Goal: Task Accomplishment & Management: Manage account settings

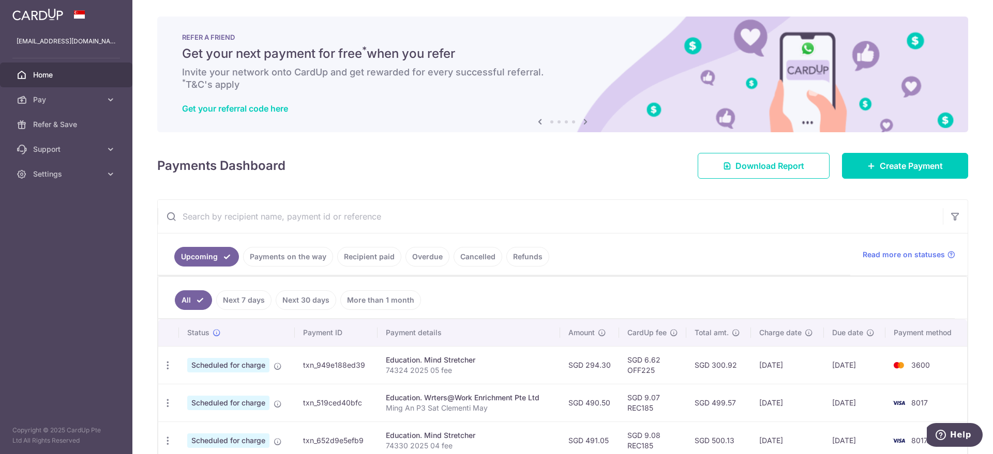
scroll to position [129, 0]
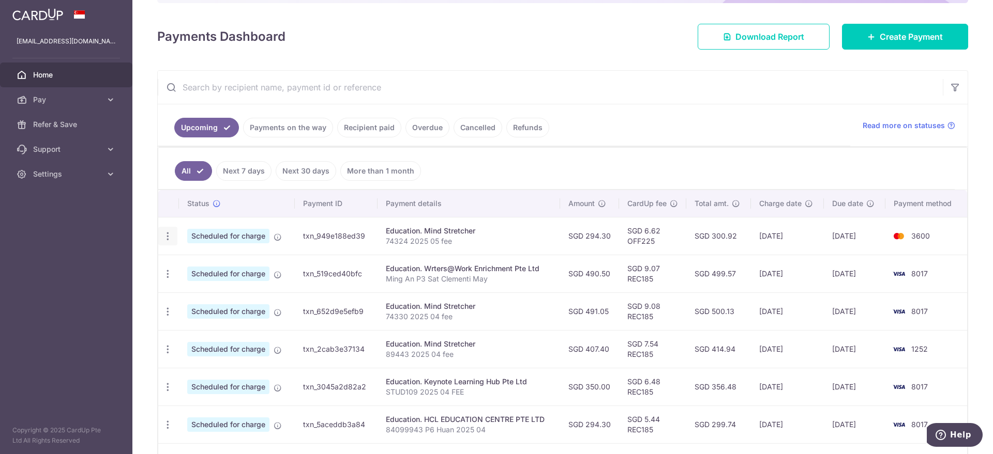
click at [168, 234] on icon "button" at bounding box center [167, 236] width 11 height 11
click at [206, 263] on span "Update payment" at bounding box center [223, 264] width 70 height 12
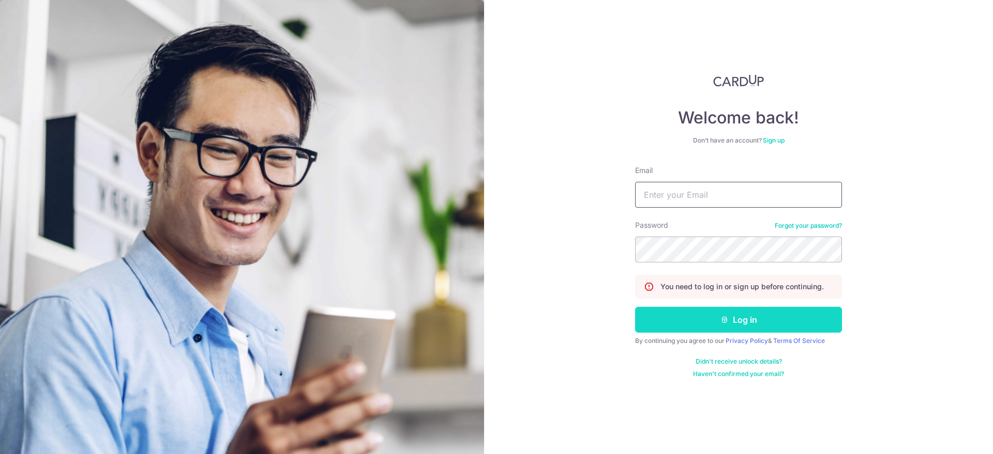
type input "[EMAIL_ADDRESS][DOMAIN_NAME]"
click at [705, 314] on button "Log in" at bounding box center [738, 320] width 207 height 26
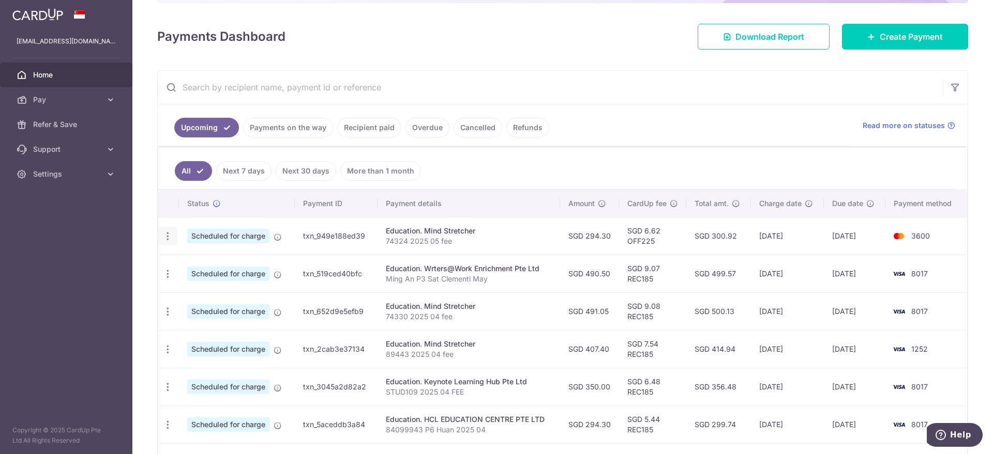
click at [166, 234] on icon "button" at bounding box center [167, 236] width 11 height 11
click at [207, 265] on span "Update payment" at bounding box center [223, 264] width 70 height 12
radio input "true"
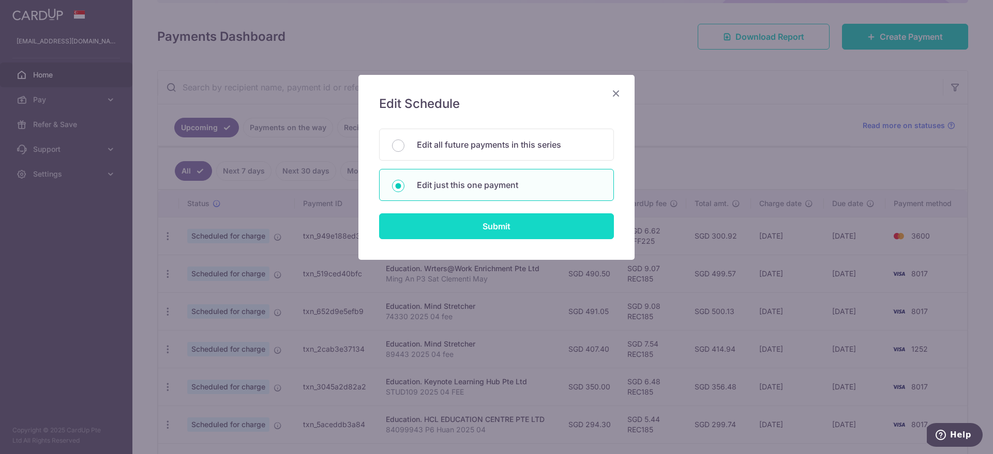
click at [482, 225] on input "Submit" at bounding box center [496, 226] width 235 height 26
radio input "true"
type input "294.30"
type input "08/09/2025"
type input "74324 2025 05 fee"
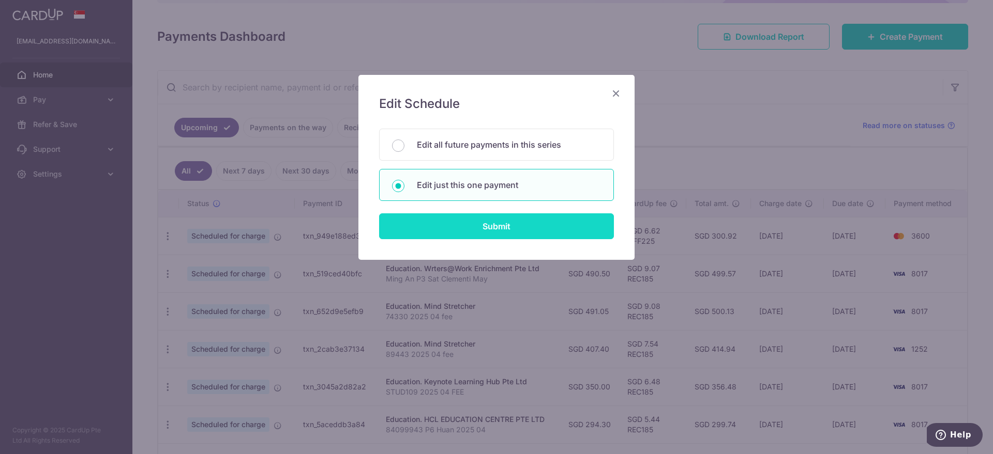
type input "OFF225"
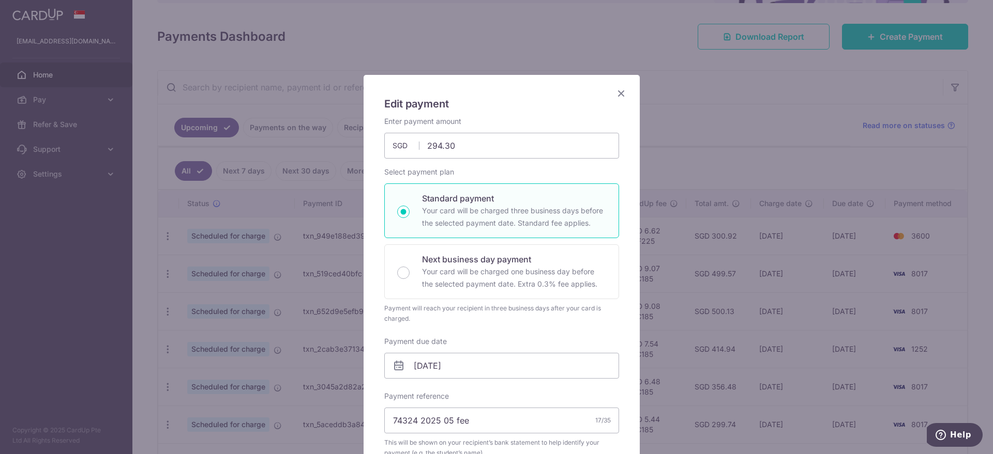
scroll to position [129, 0]
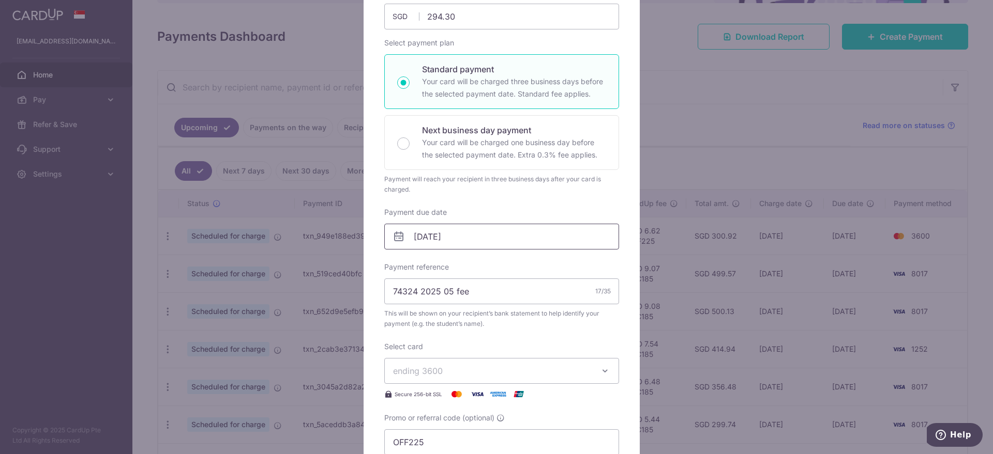
click at [473, 237] on input "08/09/2025" at bounding box center [501, 237] width 235 height 26
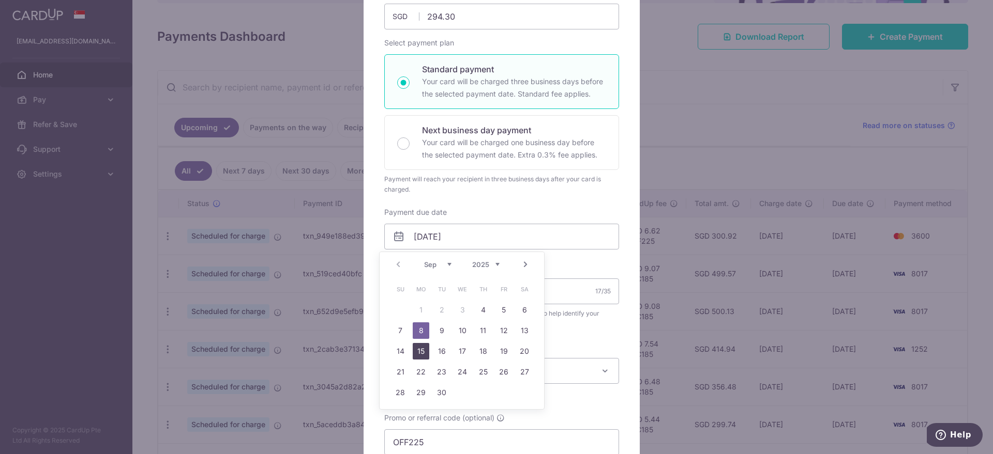
click at [424, 348] on link "15" at bounding box center [421, 351] width 17 height 17
type input "15/09/2025"
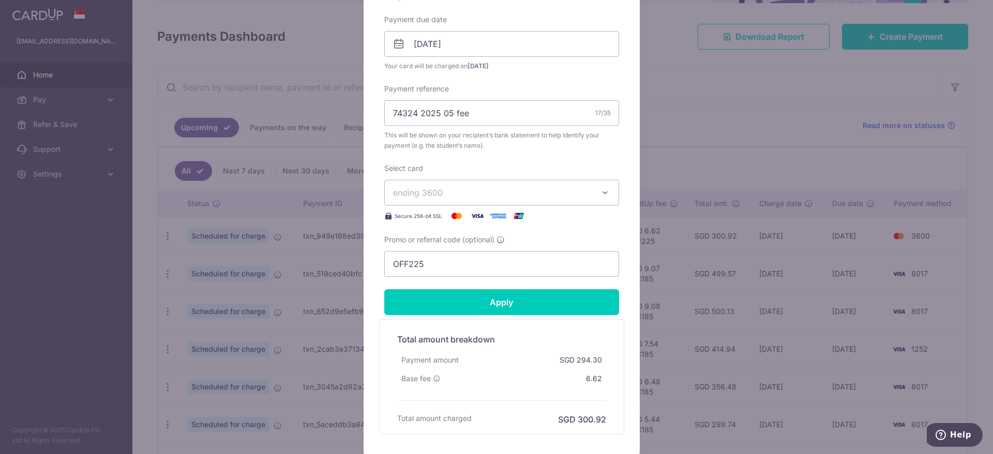
scroll to position [323, 0]
click at [481, 306] on input "Apply" at bounding box center [501, 301] width 235 height 26
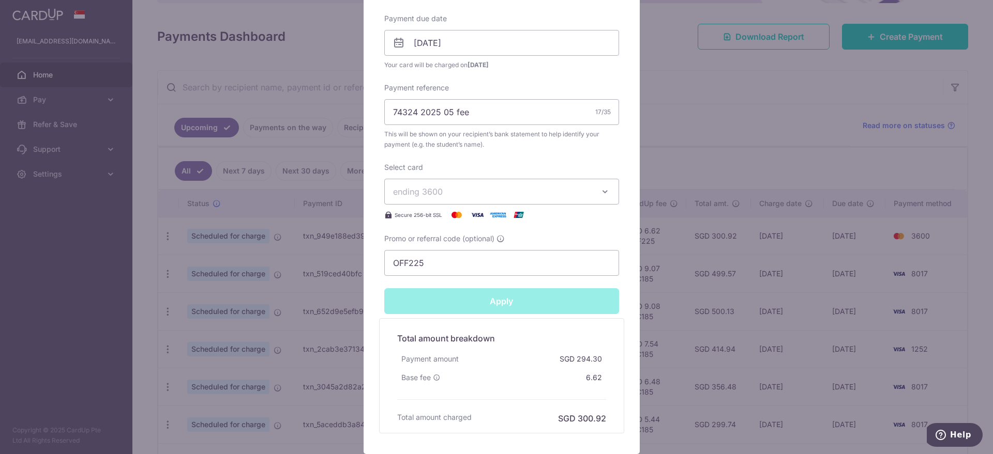
type input "Successfully Applied"
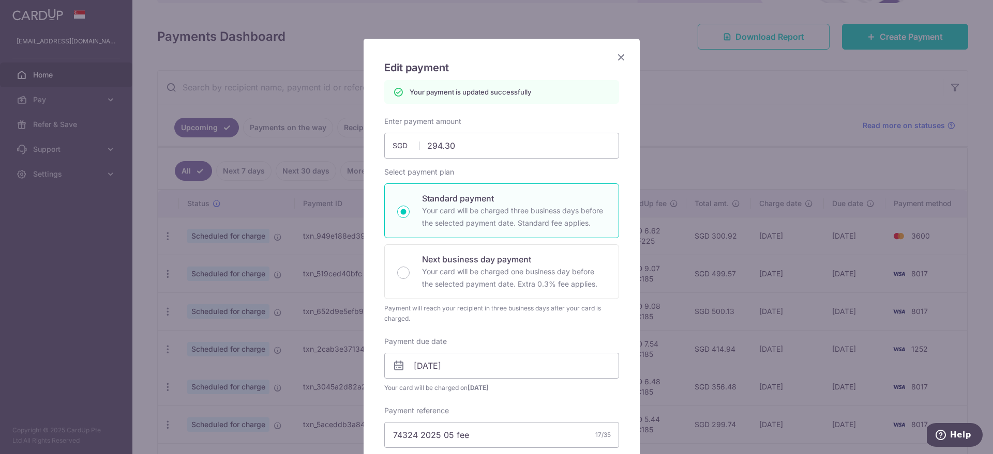
click at [616, 57] on icon "Close" at bounding box center [621, 57] width 12 height 13
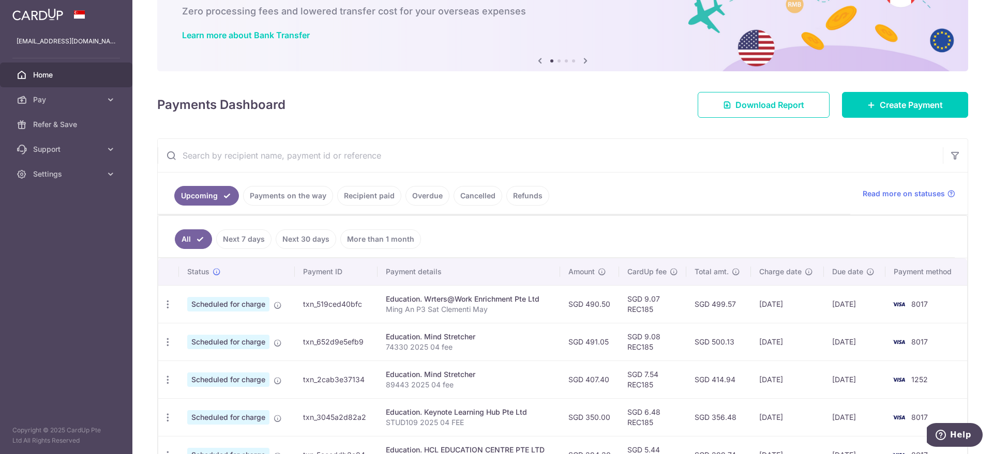
scroll to position [129, 0]
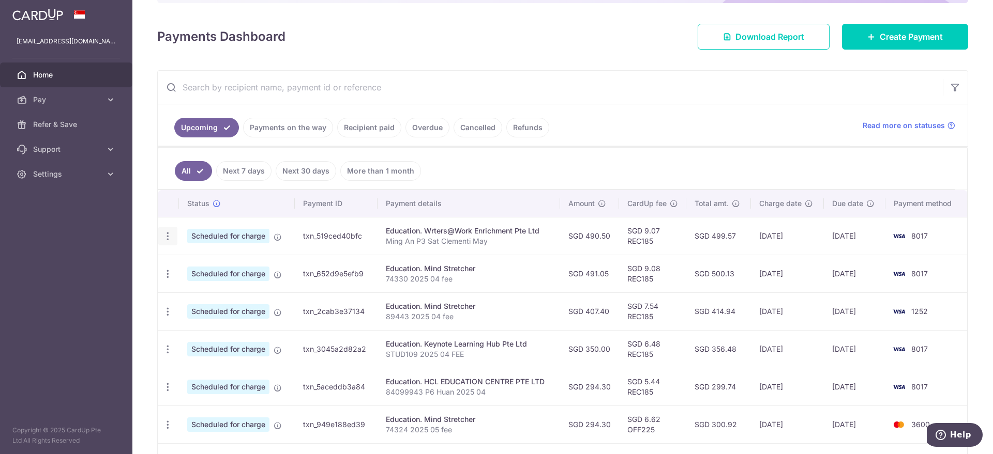
click at [167, 236] on icon "button" at bounding box center [167, 236] width 11 height 11
click at [204, 262] on span "Update payment" at bounding box center [223, 264] width 70 height 12
radio input "true"
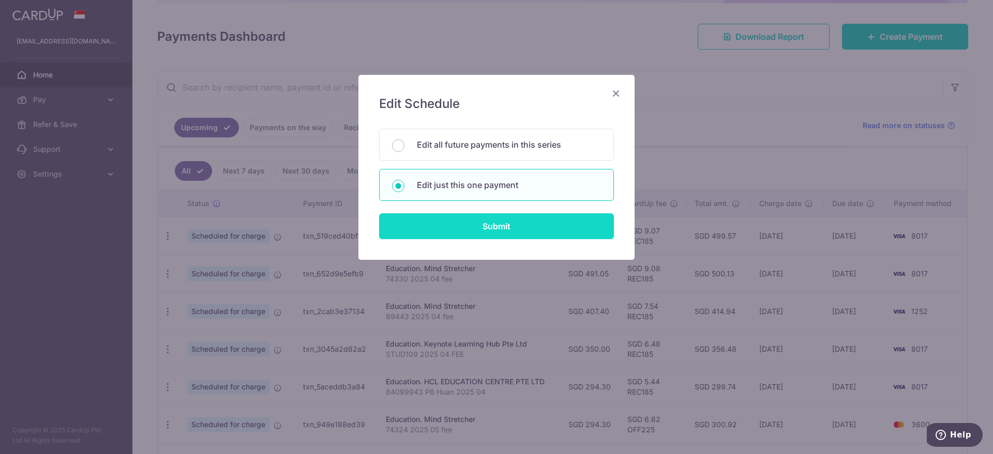
click at [466, 221] on input "Submit" at bounding box center [496, 226] width 235 height 26
radio input "true"
type input "490.50"
type input "[DATE]"
type input "Ming An P3 Sat Clementi May"
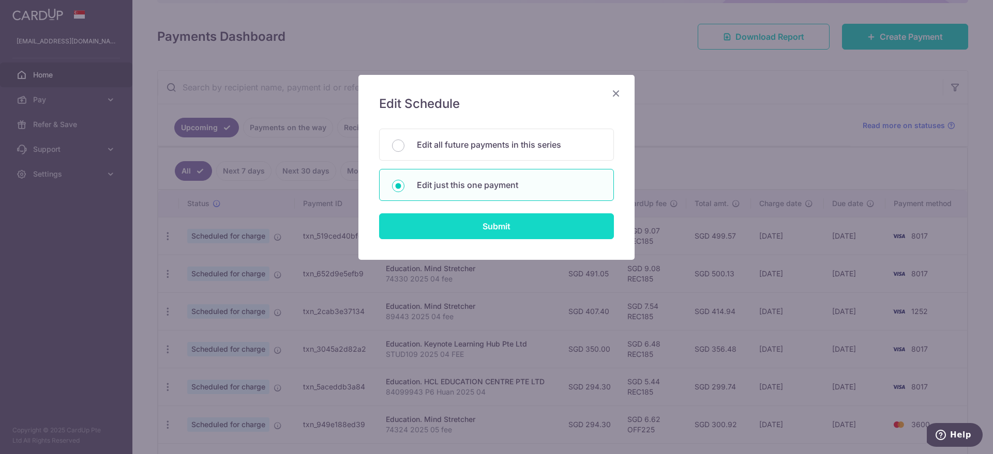
type input "REC185"
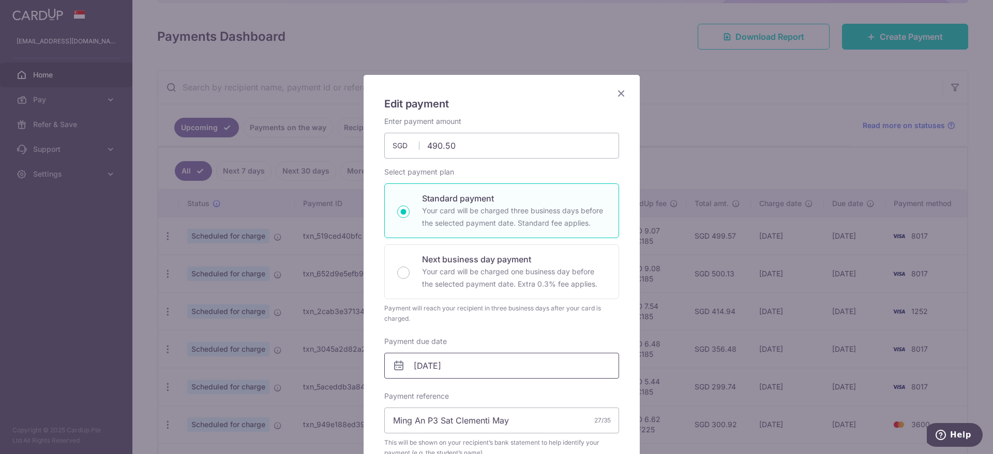
click at [416, 364] on input "[DATE]" at bounding box center [501, 366] width 235 height 26
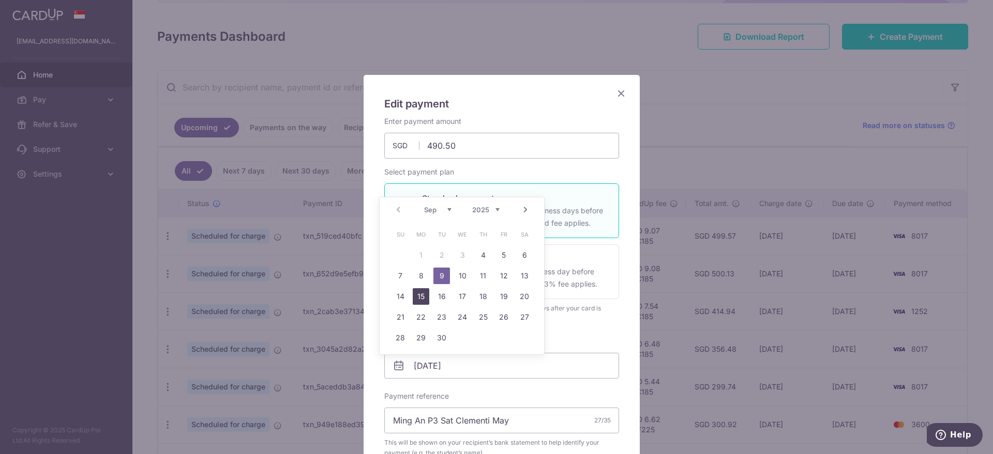
click at [417, 297] on link "15" at bounding box center [421, 296] width 17 height 17
type input "[DATE]"
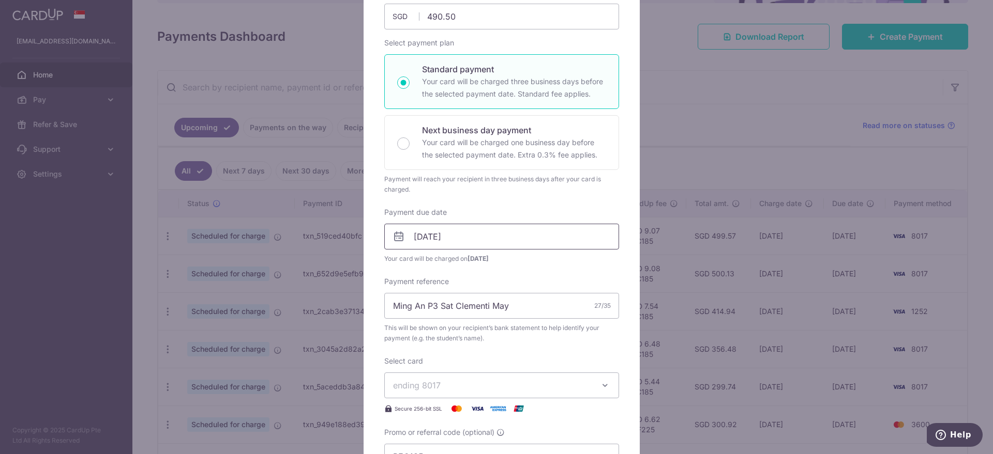
scroll to position [194, 0]
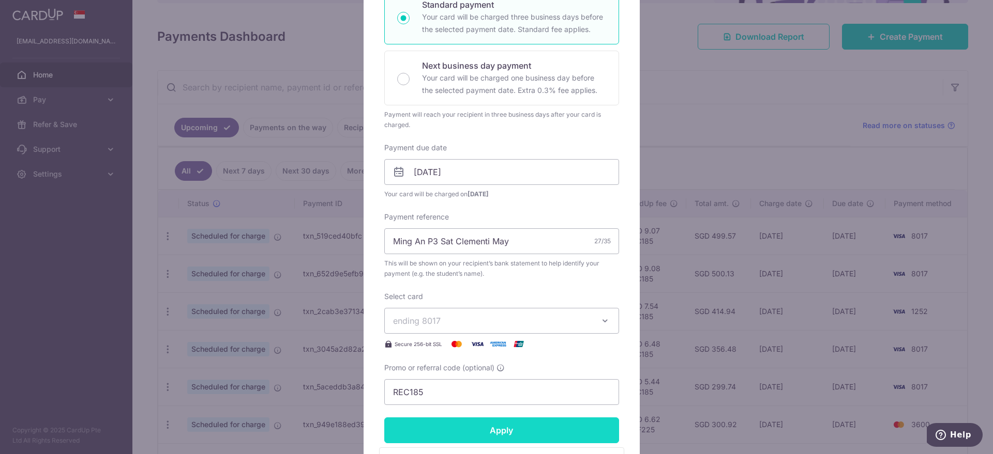
click at [485, 432] on input "Apply" at bounding box center [501, 431] width 235 height 26
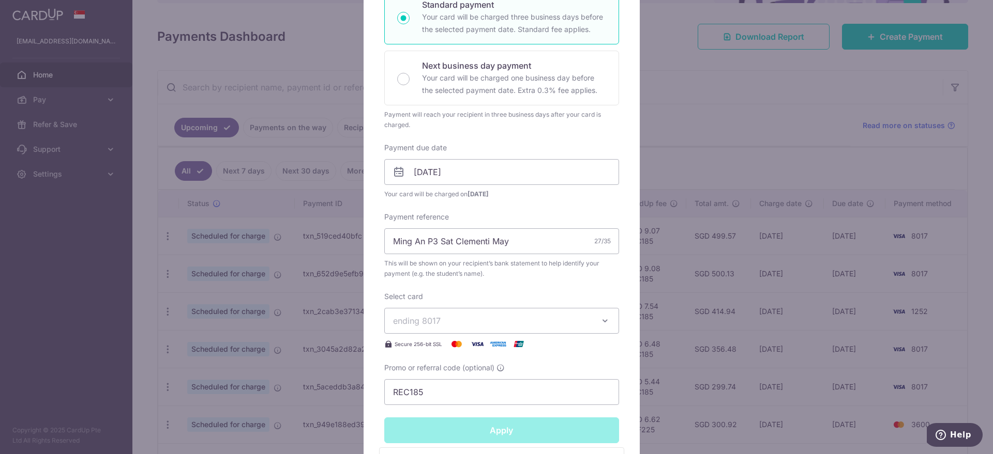
type input "Successfully Applied"
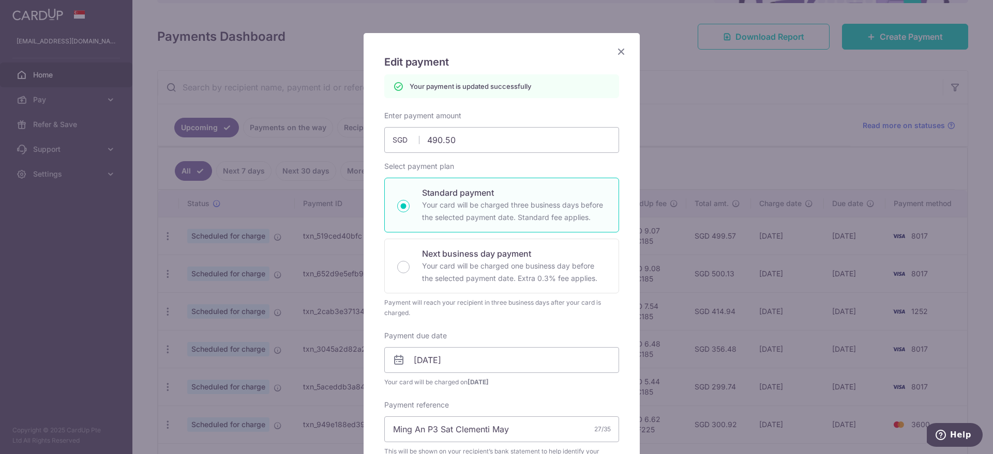
scroll to position [36, 0]
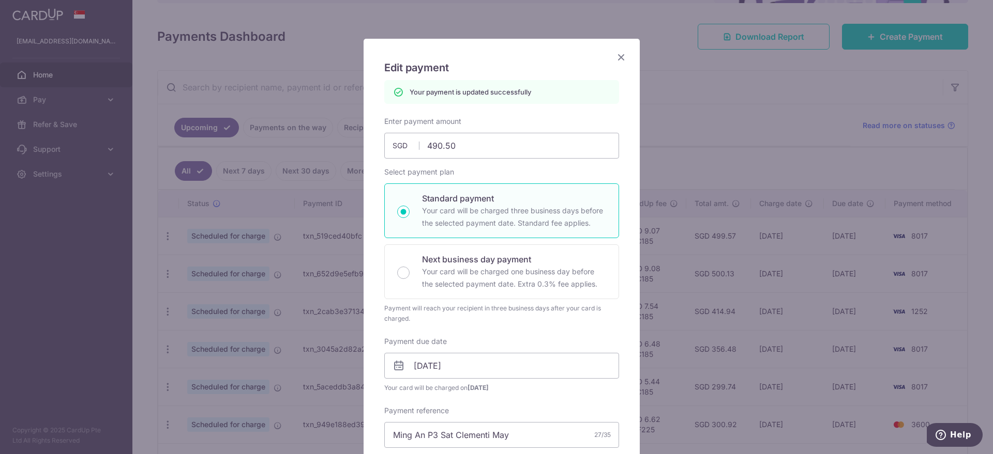
click at [615, 56] on icon "Close" at bounding box center [621, 57] width 12 height 13
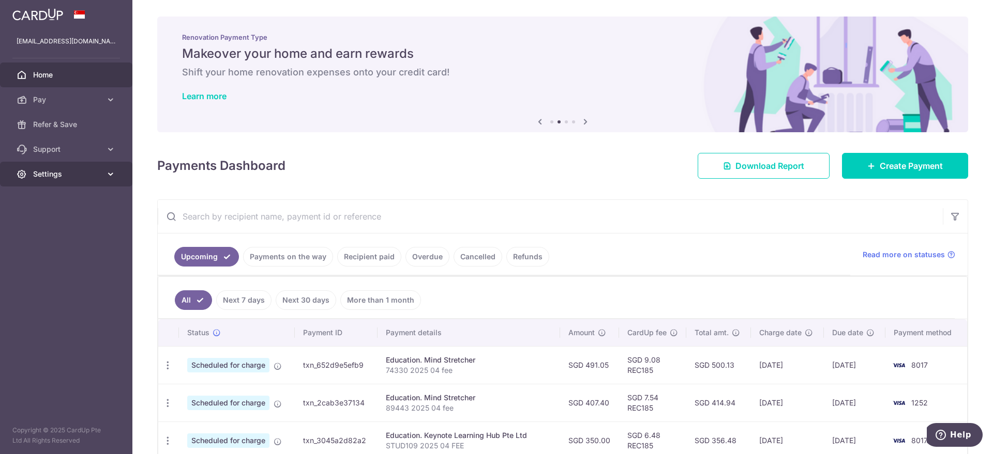
click at [56, 174] on span "Settings" at bounding box center [67, 174] width 68 height 10
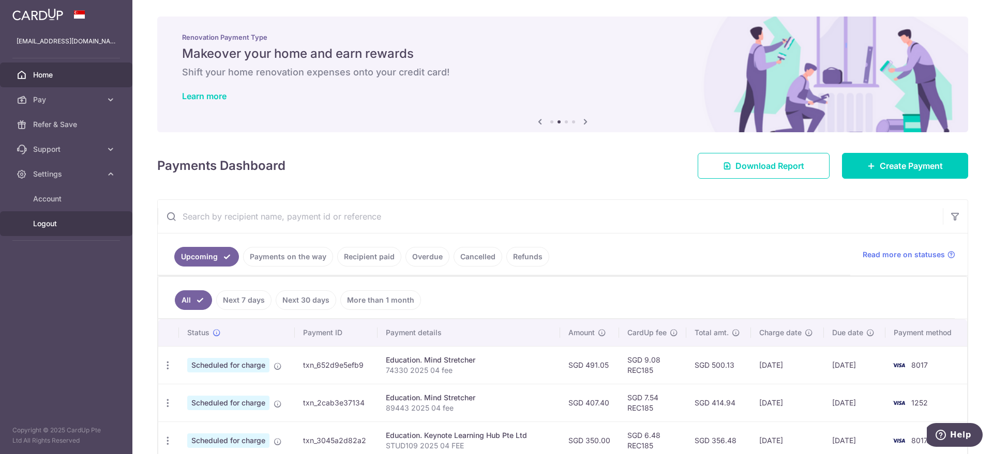
click at [52, 225] on span "Logout" at bounding box center [67, 224] width 68 height 10
